Goal: Task Accomplishment & Management: Complete application form

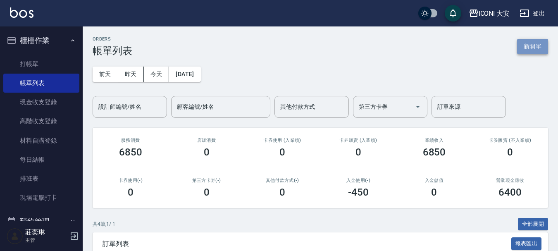
click at [540, 50] on button "新開單" at bounding box center [532, 46] width 31 height 15
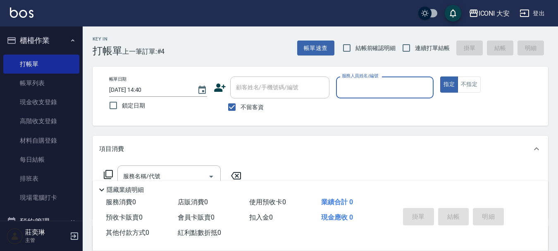
click at [390, 90] on input "服務人員姓名/編號" at bounding box center [385, 87] width 91 height 14
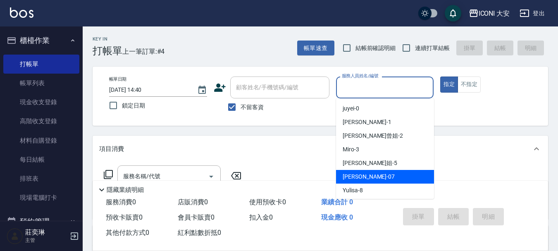
click at [375, 180] on div "[PERSON_NAME] -07" at bounding box center [385, 177] width 98 height 14
type input "[PERSON_NAME]-07"
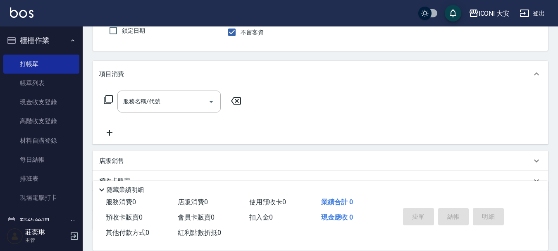
scroll to position [83, 0]
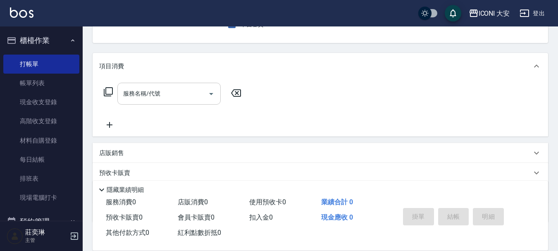
click at [174, 96] on input "服務名稱/代號" at bounding box center [163, 93] width 84 height 14
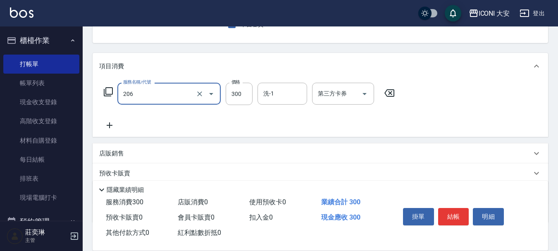
type input "洗髮(206)"
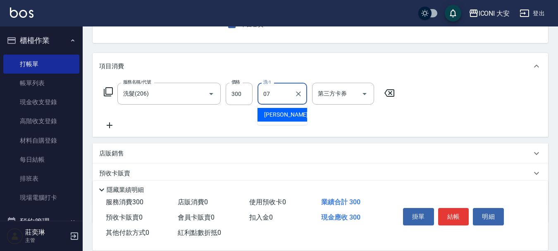
type input "[PERSON_NAME]-07"
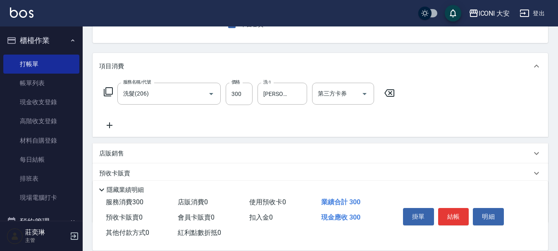
click at [112, 123] on icon at bounding box center [109, 125] width 21 height 10
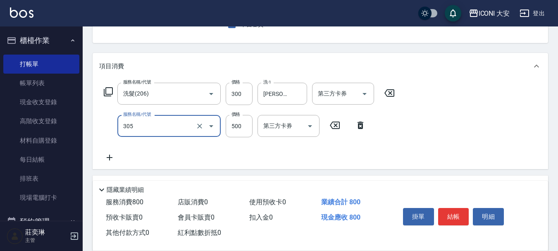
type input "剪髮(305)"
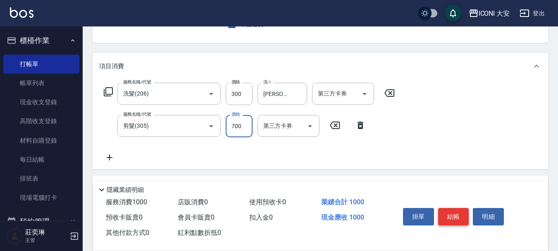
type input "700"
click at [456, 218] on button "結帳" at bounding box center [453, 216] width 31 height 17
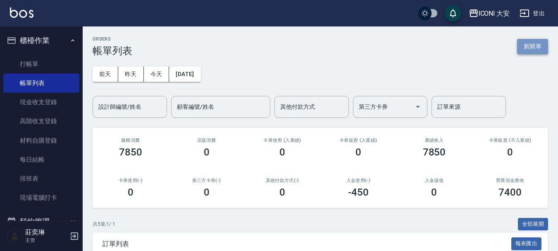
click at [531, 48] on button "新開單" at bounding box center [532, 46] width 31 height 15
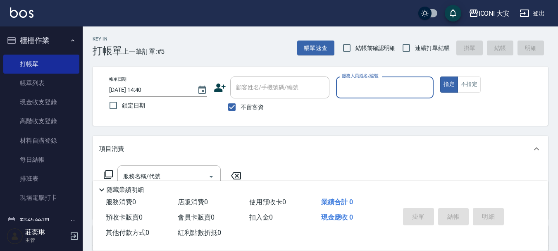
click at [360, 91] on input "服務人員姓名/編號" at bounding box center [385, 87] width 91 height 14
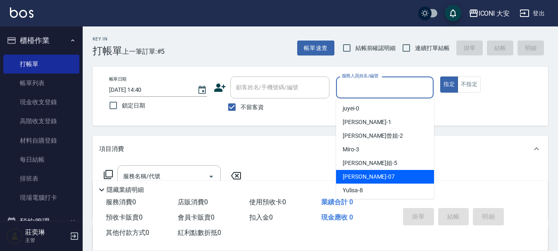
click at [370, 179] on div "[PERSON_NAME] -07" at bounding box center [385, 177] width 98 height 14
type input "[PERSON_NAME]-07"
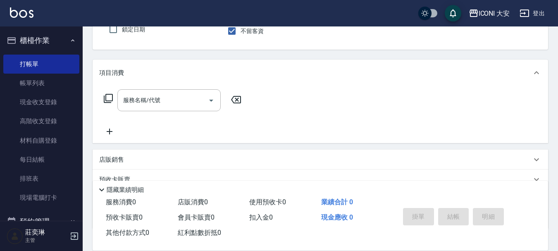
scroll to position [83, 0]
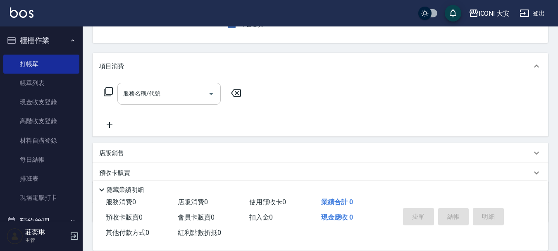
click at [153, 96] on input "服務名稱/代號" at bounding box center [163, 93] width 84 height 14
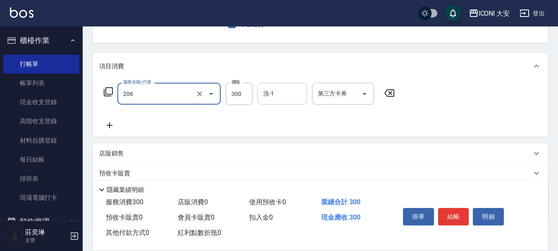
type input "洗髮(206)"
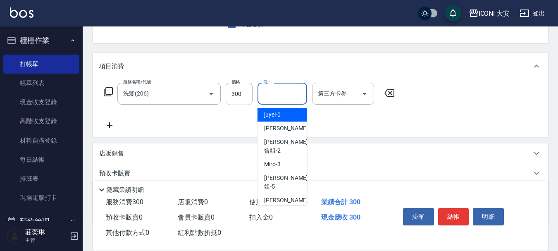
click at [295, 99] on input "洗-1" at bounding box center [282, 93] width 42 height 14
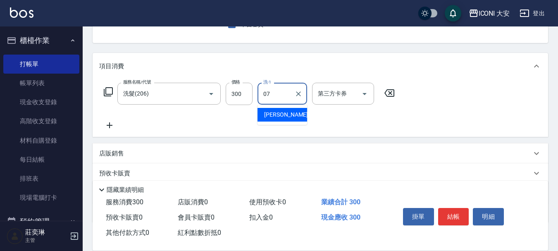
type input "[PERSON_NAME]-07"
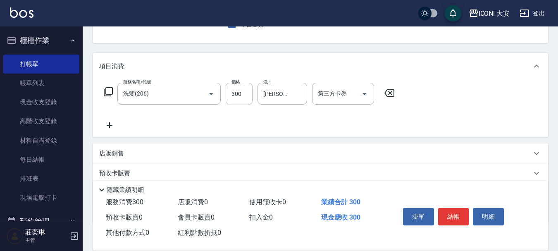
click at [111, 126] on icon at bounding box center [110, 125] width 6 height 6
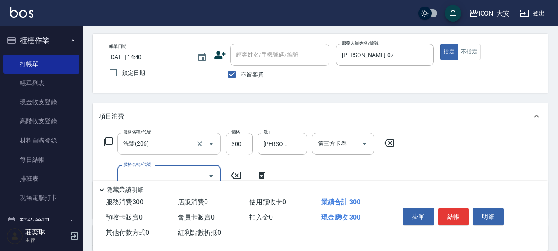
scroll to position [83, 0]
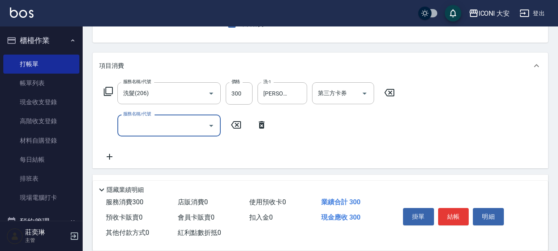
click at [185, 133] on input "服務名稱/代號" at bounding box center [163, 125] width 84 height 14
type input "剪髮(305)"
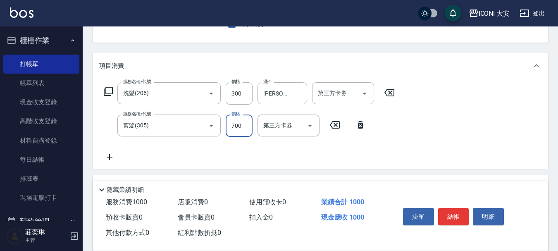
type input "700"
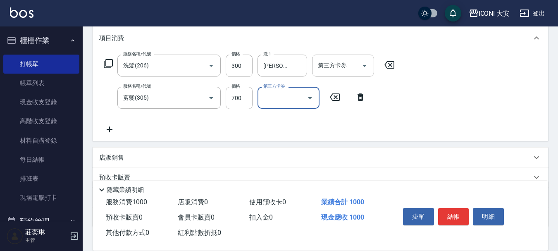
scroll to position [166, 0]
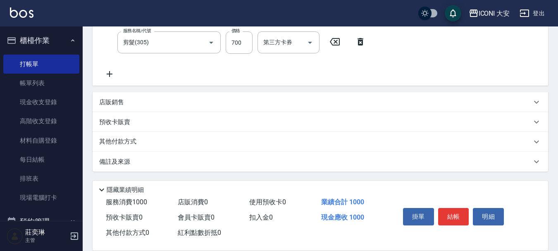
click at [108, 75] on icon at bounding box center [109, 74] width 21 height 10
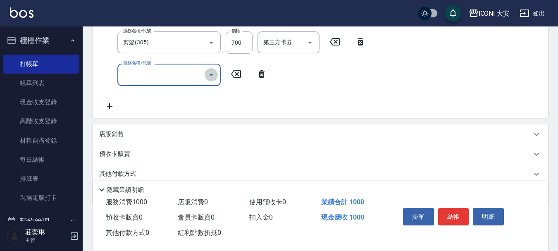
click at [210, 75] on icon "Open" at bounding box center [211, 75] width 4 height 2
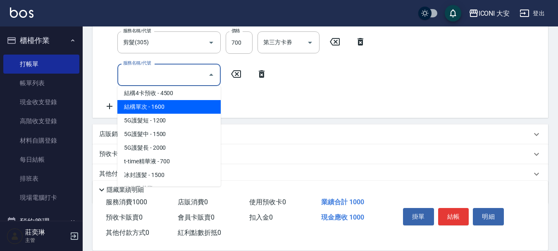
scroll to position [951, 0]
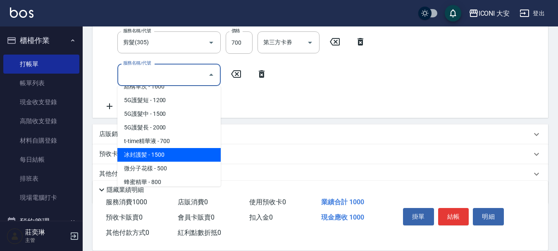
click at [172, 157] on span "冰封護髪 - 1500" at bounding box center [168, 155] width 103 height 14
type input "冰封護髪(633)"
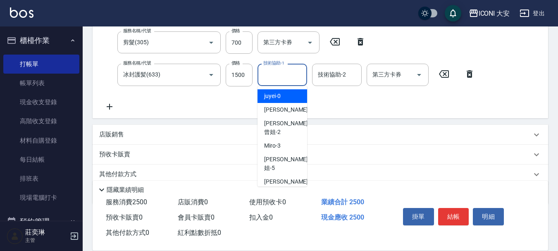
click at [273, 79] on input "技術協助-1" at bounding box center [282, 74] width 42 height 14
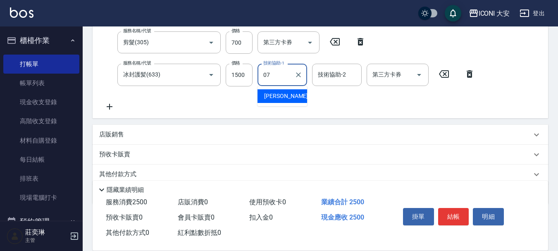
type input "[PERSON_NAME]-07"
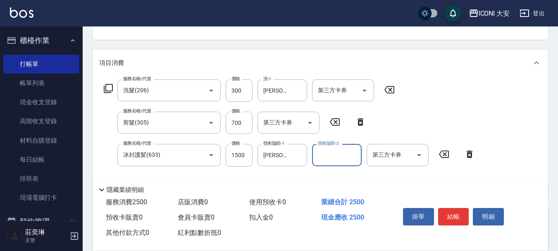
scroll to position [166, 0]
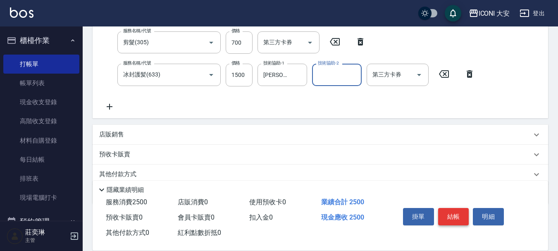
click at [458, 215] on button "結帳" at bounding box center [453, 216] width 31 height 17
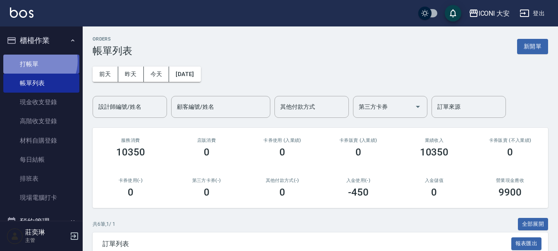
click at [35, 61] on link "打帳單" at bounding box center [41, 64] width 76 height 19
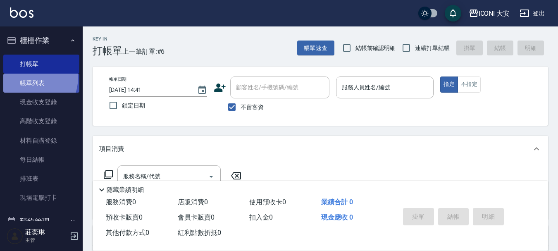
click at [27, 77] on link "帳單列表" at bounding box center [41, 83] width 76 height 19
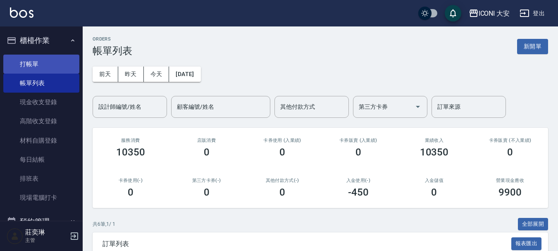
click at [31, 60] on link "打帳單" at bounding box center [41, 64] width 76 height 19
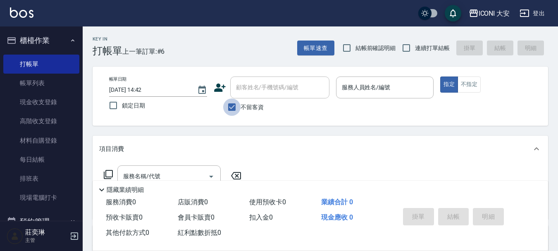
drag, startPoint x: 229, startPoint y: 106, endPoint x: 245, endPoint y: 93, distance: 20.9
click at [229, 105] on input "不留客資" at bounding box center [231, 106] width 17 height 17
checkbox input "false"
click at [246, 91] on input "顧客姓名/手機號碼/編號" at bounding box center [273, 87] width 79 height 14
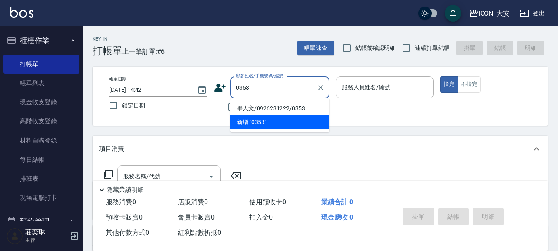
click at [253, 84] on input "0353" at bounding box center [273, 87] width 79 height 14
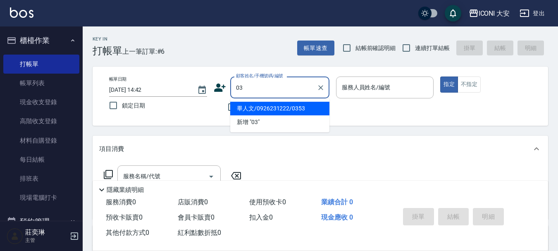
type input "0"
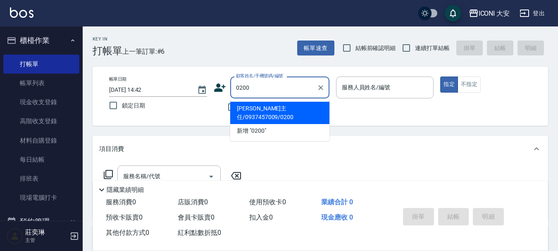
click at [287, 111] on li "[PERSON_NAME]主任/0937457009/0200" at bounding box center [279, 113] width 99 height 22
type input "[PERSON_NAME]主任/0937457009/0200"
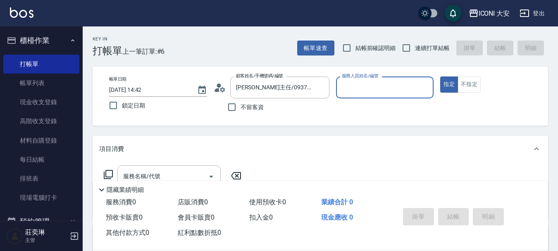
type input "Happy-9"
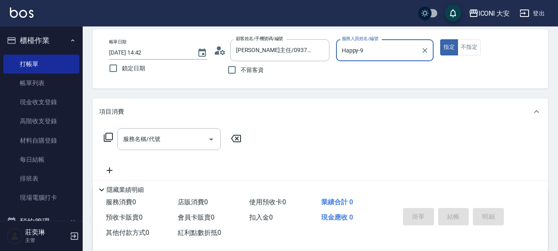
scroll to position [83, 0]
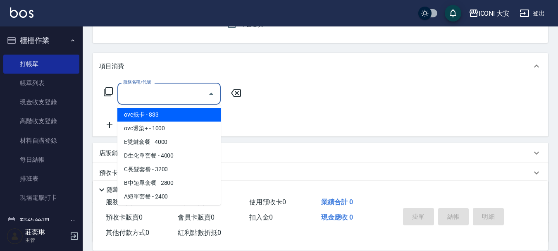
click at [155, 99] on input "服務名稱/代號" at bounding box center [163, 93] width 84 height 14
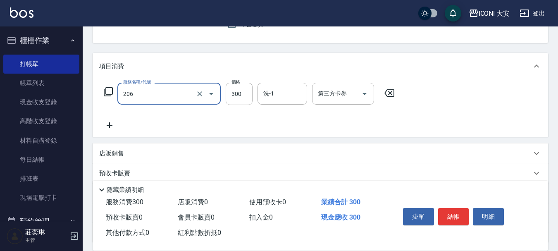
type input "洗髮(206)"
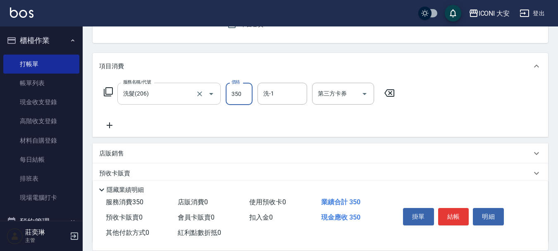
type input "350"
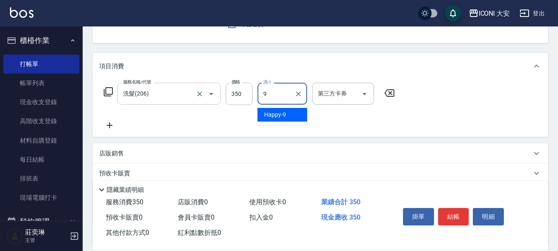
type input "Happy-9"
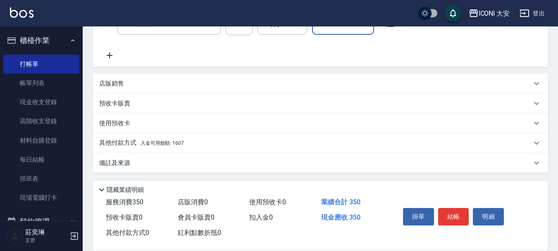
scroll to position [154, 0]
click at [168, 145] on p "其他付款方式 入金可用餘額: 1607" at bounding box center [141, 141] width 85 height 9
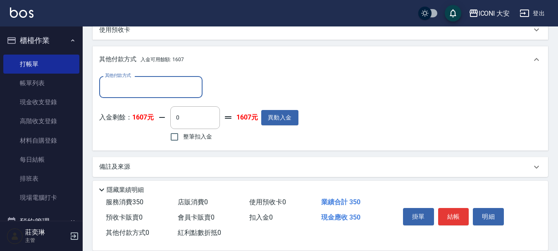
scroll to position [249, 0]
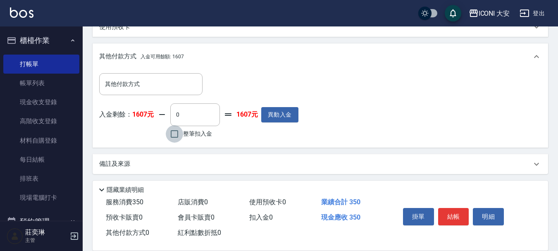
click at [180, 139] on input "整筆扣入金" at bounding box center [174, 133] width 17 height 17
checkbox input "true"
type input "350"
click at [445, 209] on button "結帳" at bounding box center [453, 216] width 31 height 17
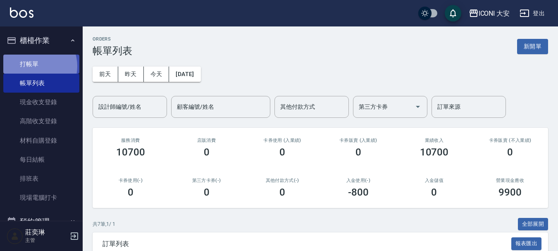
click at [33, 66] on link "打帳單" at bounding box center [41, 64] width 76 height 19
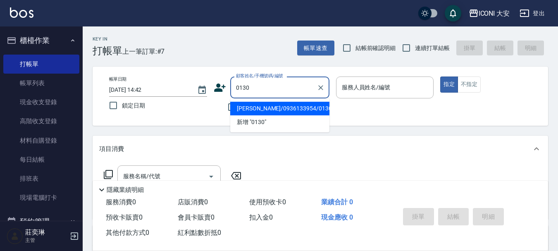
click at [294, 103] on li "[PERSON_NAME]/0936133954/0130" at bounding box center [279, 109] width 99 height 14
type input "[PERSON_NAME]/0936133954/0130"
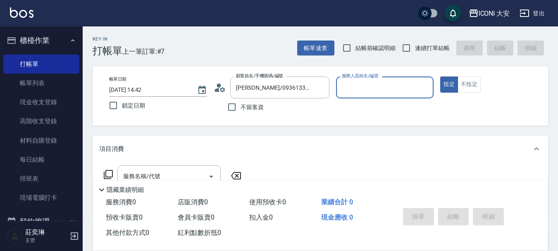
type input "Happy-9"
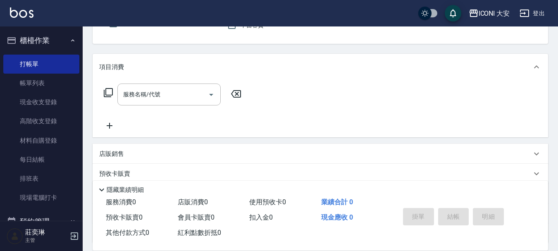
scroll to position [83, 0]
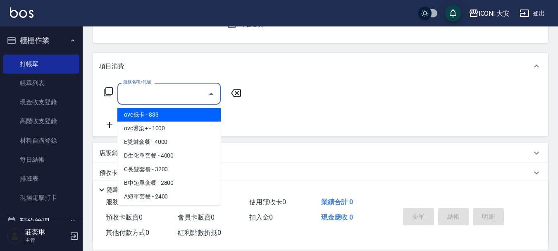
click at [161, 95] on input "服務名稱/代號" at bounding box center [163, 93] width 84 height 14
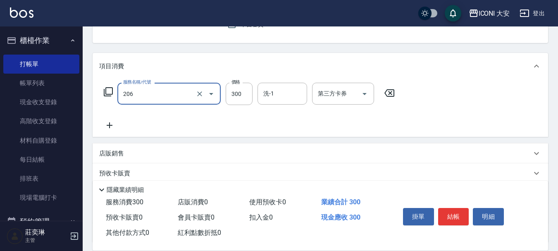
type input "洗髮(206)"
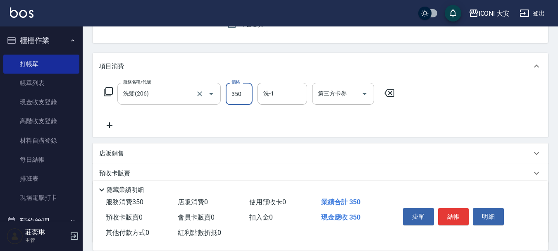
type input "350"
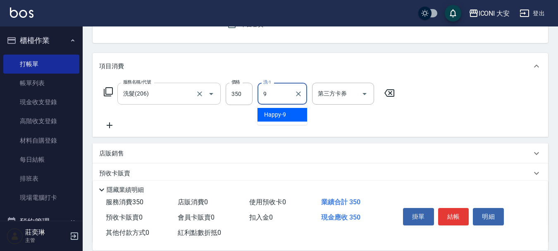
type input "Happy-9"
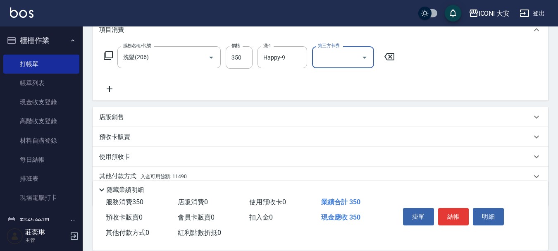
scroll to position [154, 0]
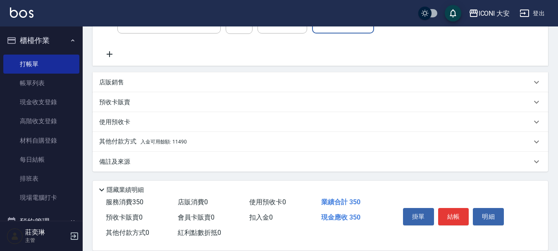
click at [175, 137] on div "其他付款方式 入金可用餘額: 11490" at bounding box center [321, 142] width 456 height 20
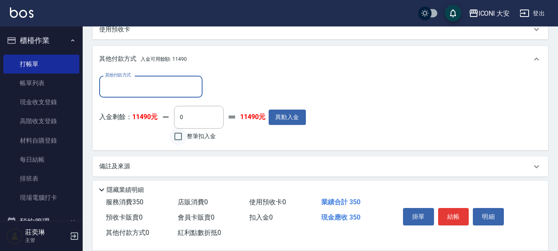
scroll to position [251, 0]
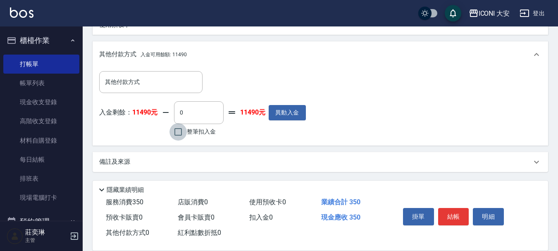
click at [174, 132] on input "整筆扣入金" at bounding box center [178, 131] width 17 height 17
checkbox input "true"
type input "350"
click at [447, 213] on button "結帳" at bounding box center [453, 216] width 31 height 17
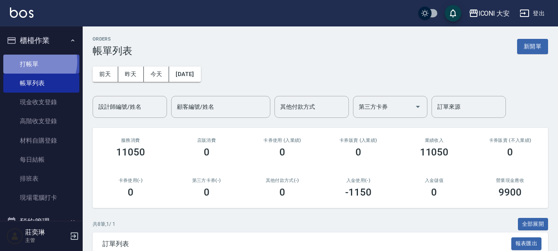
click at [33, 61] on link "打帳單" at bounding box center [41, 64] width 76 height 19
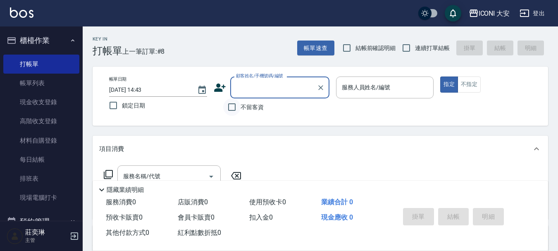
click at [234, 104] on input "不留客資" at bounding box center [231, 106] width 17 height 17
checkbox input "true"
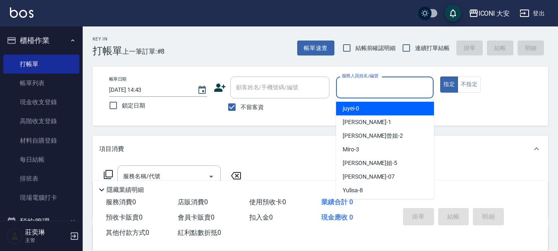
click at [356, 81] on input "服務人員姓名/編號" at bounding box center [385, 87] width 91 height 14
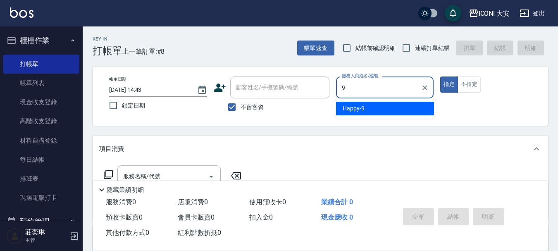
type input "Happy-9"
type button "true"
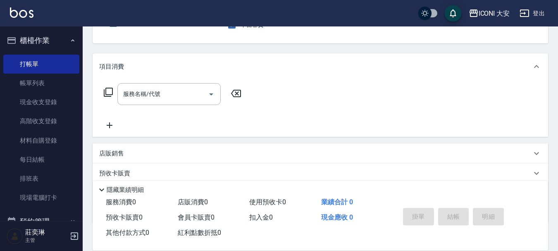
scroll to position [124, 0]
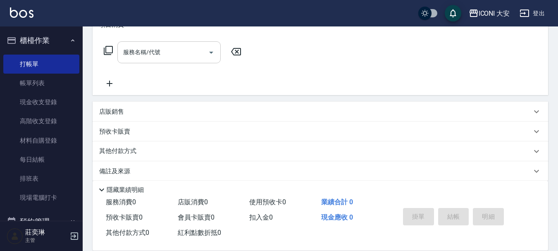
click at [178, 50] on input "服務名稱/代號" at bounding box center [163, 52] width 84 height 14
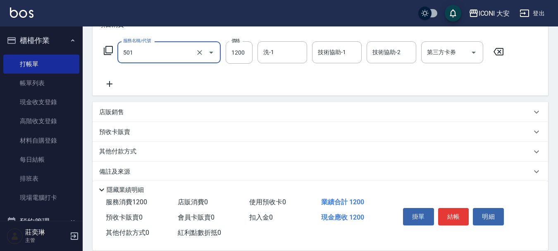
type input "染髮(501)"
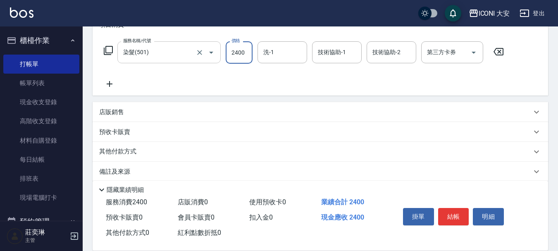
type input "2400"
type input "Happy-9"
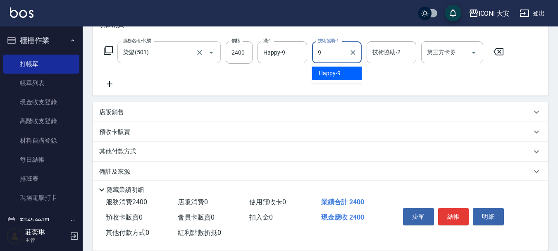
type input "Happy-9"
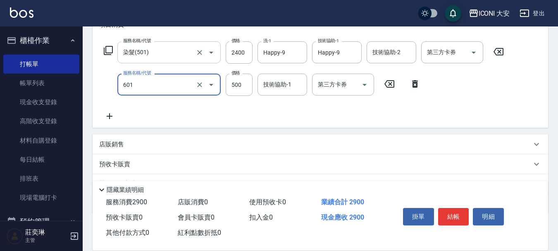
type input "護髮(自備)(601)"
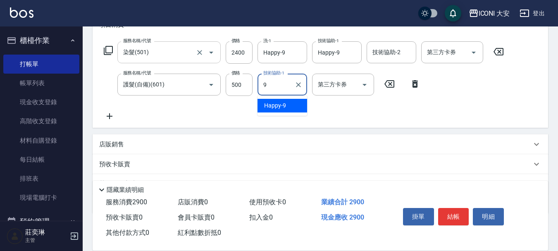
type input "Happy-9"
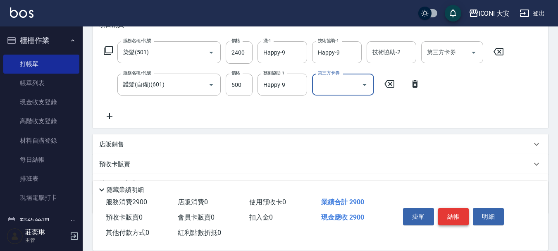
click at [455, 213] on button "結帳" at bounding box center [453, 216] width 31 height 17
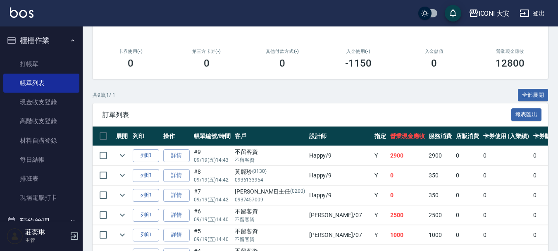
scroll to position [207, 0]
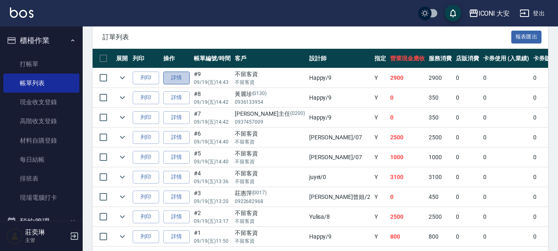
click at [182, 76] on link "詳情" at bounding box center [176, 78] width 26 height 13
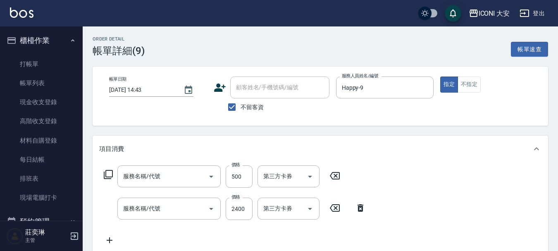
type input "[DATE] 14:43"
checkbox input "true"
type input "Happy-9"
type input "護髮(自備)(601)"
type input "染髮(501)"
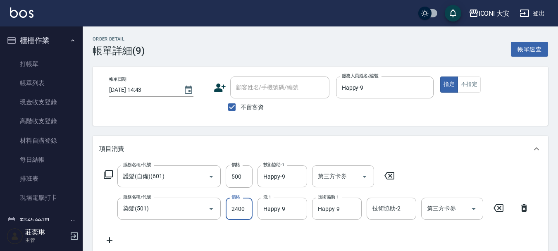
click at [244, 203] on input "2400" at bounding box center [239, 209] width 27 height 22
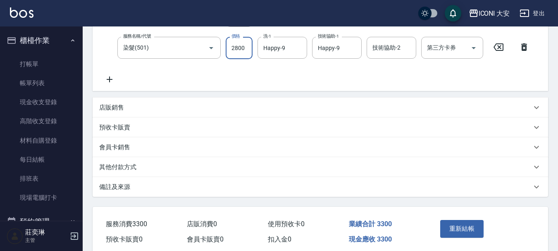
scroll to position [196, 0]
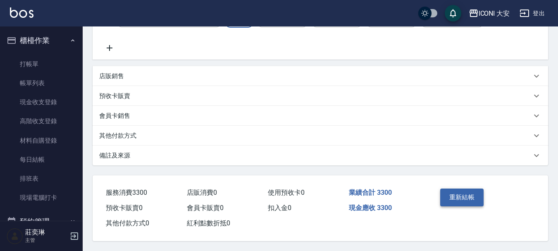
type input "2800"
click at [456, 194] on button "重新結帳" at bounding box center [462, 197] width 44 height 17
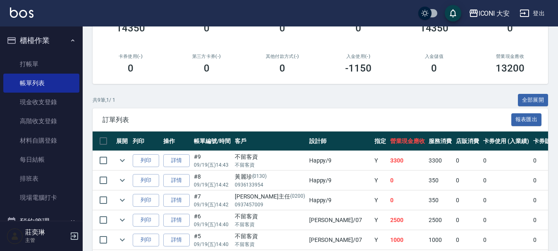
scroll to position [165, 0]
